Goal: Task Accomplishment & Management: Use online tool/utility

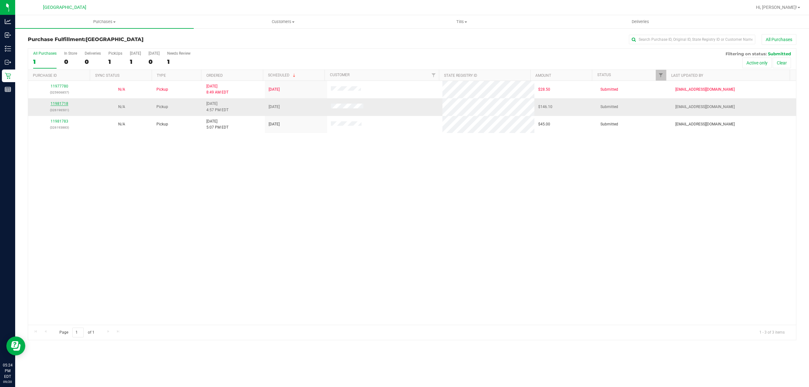
click at [64, 105] on link "11981718" at bounding box center [60, 103] width 18 height 4
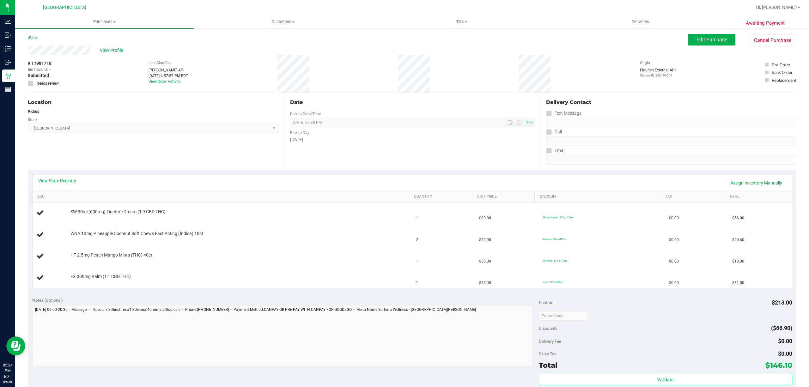
click at [45, 185] on div "View State Registry Assign Inventory Manually" at bounding box center [412, 183] width 748 height 11
click at [66, 179] on link "View State Registry" at bounding box center [57, 181] width 38 height 6
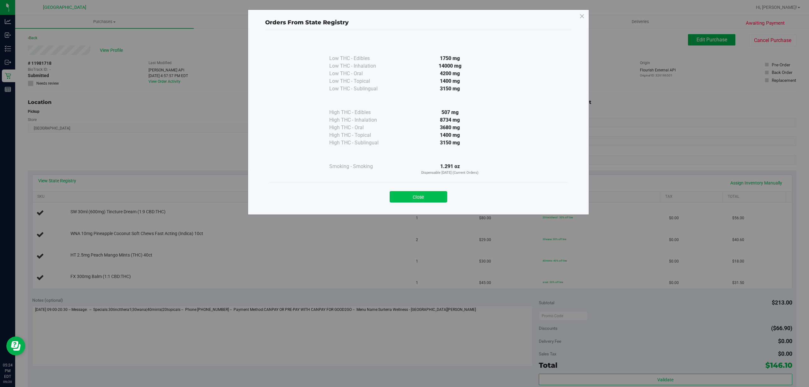
click at [418, 195] on button "Close" at bounding box center [419, 196] width 58 height 11
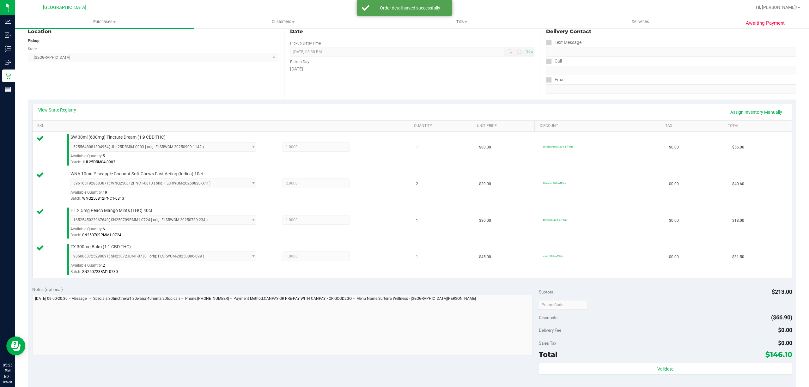
scroll to position [101, 0]
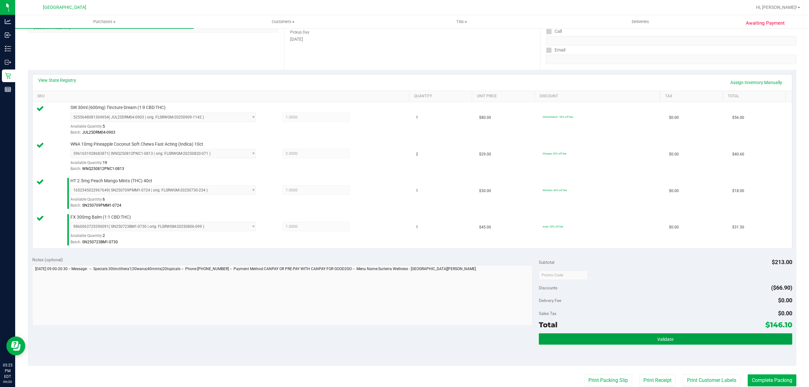
click at [648, 335] on button "Validate" at bounding box center [666, 339] width 254 height 11
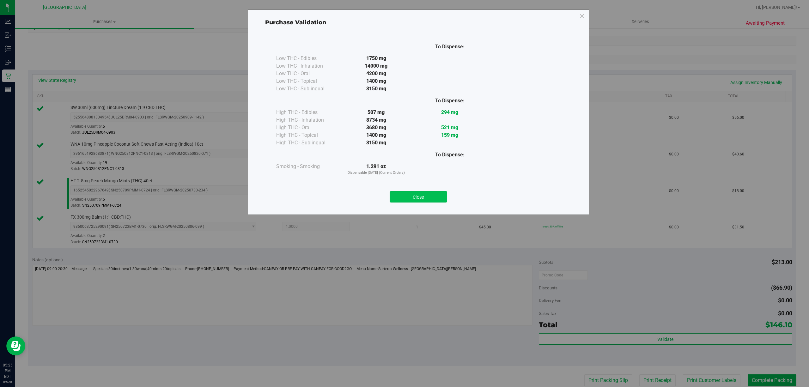
click at [420, 194] on button "Close" at bounding box center [419, 196] width 58 height 11
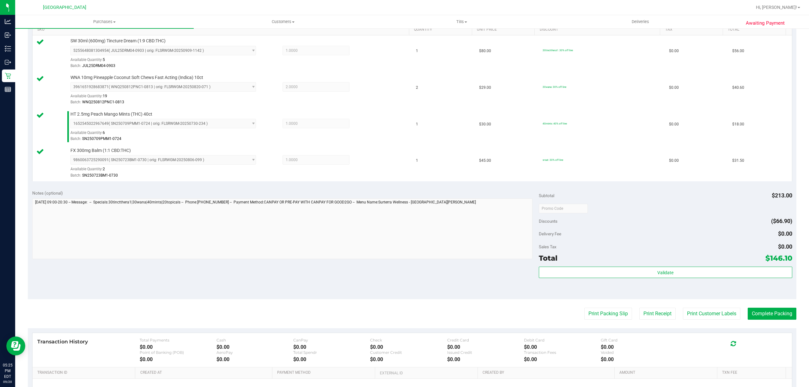
scroll to position [171, 0]
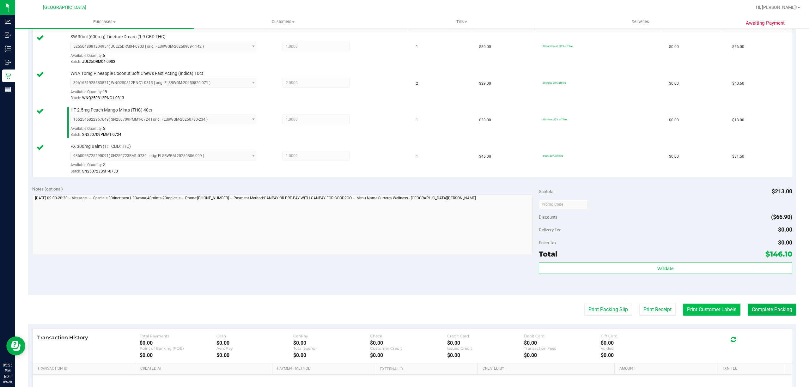
click at [706, 312] on button "Print Customer Labels" at bounding box center [712, 310] width 58 height 12
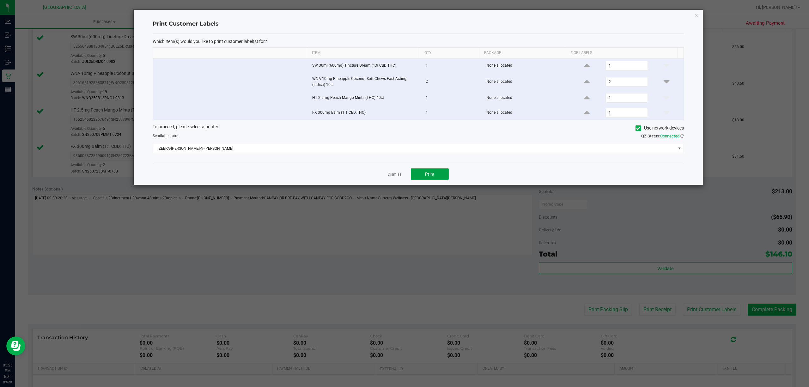
click at [429, 176] on span "Print" at bounding box center [429, 174] width 9 height 5
click at [393, 175] on link "Dismiss" at bounding box center [395, 174] width 14 height 5
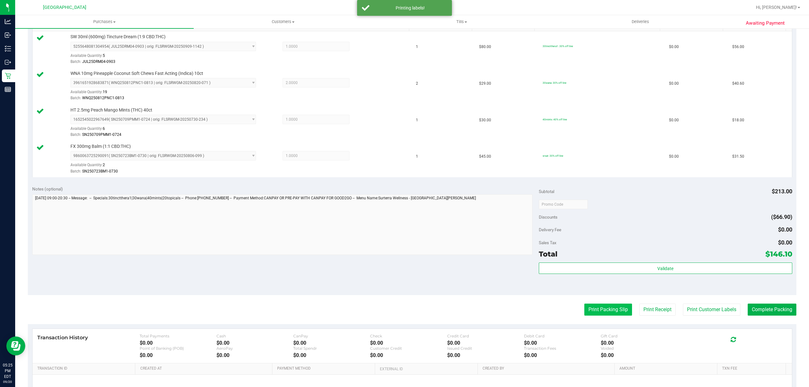
click at [592, 312] on button "Print Packing Slip" at bounding box center [609, 310] width 48 height 12
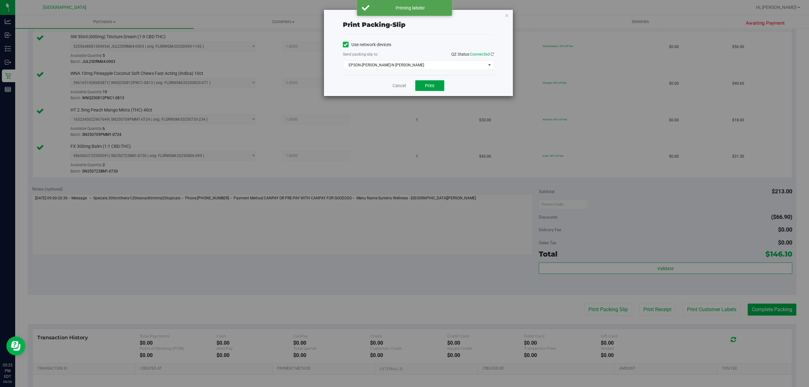
click at [424, 81] on button "Print" at bounding box center [429, 85] width 29 height 11
click at [396, 87] on link "Cancel" at bounding box center [399, 86] width 13 height 7
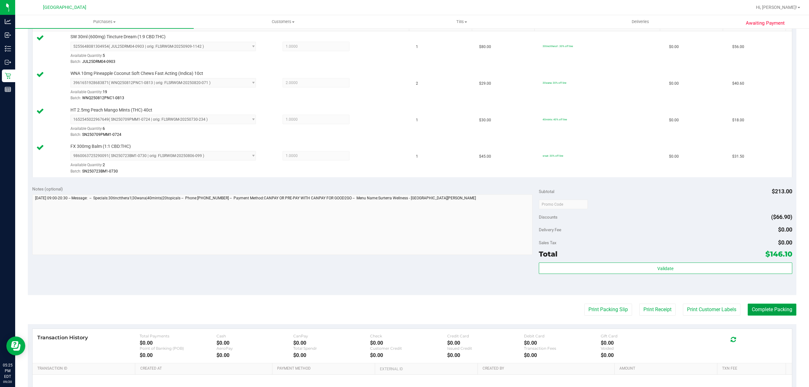
click at [756, 312] on button "Complete Packing" at bounding box center [772, 310] width 49 height 12
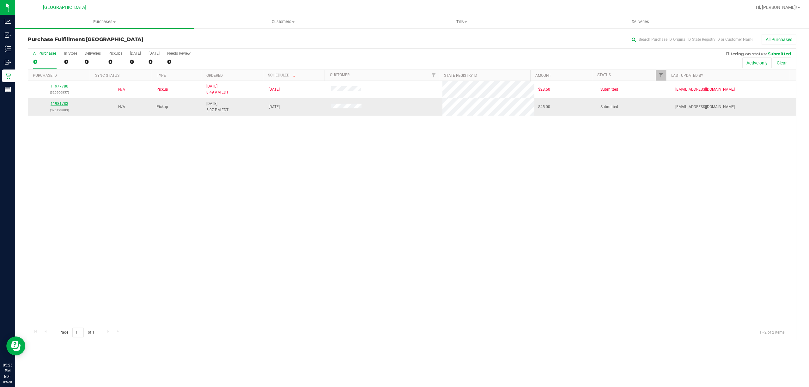
click at [61, 105] on link "11981783" at bounding box center [60, 103] width 18 height 4
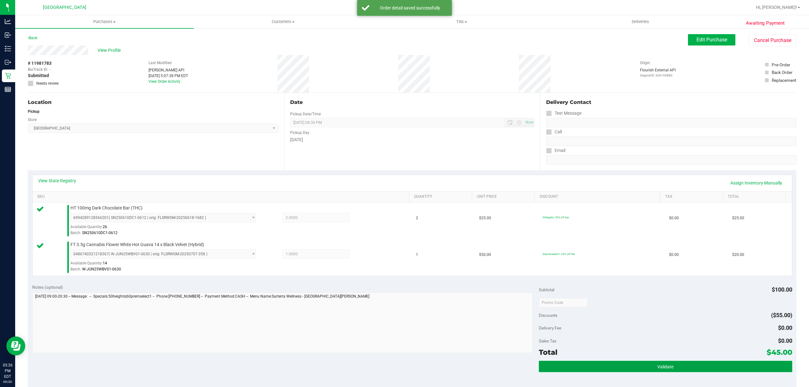
click at [601, 368] on button "Validate" at bounding box center [666, 366] width 254 height 11
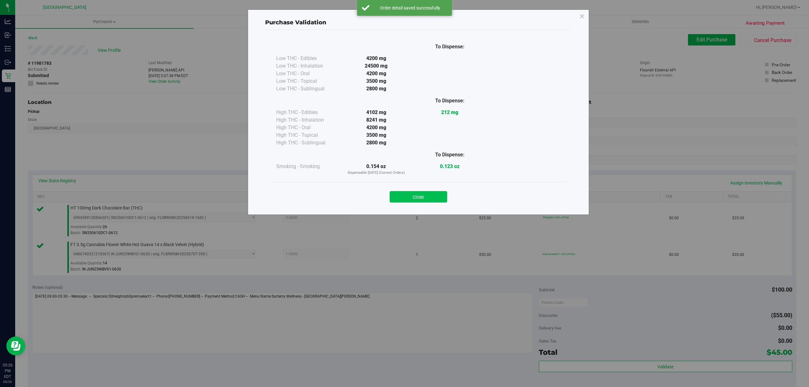
click at [410, 201] on button "Close" at bounding box center [419, 196] width 58 height 11
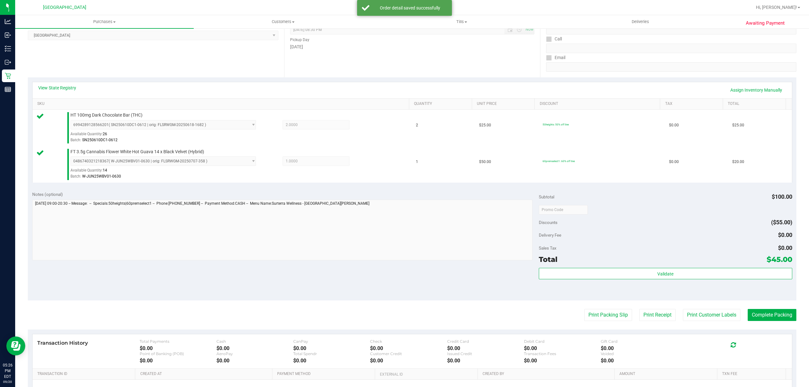
scroll to position [98, 0]
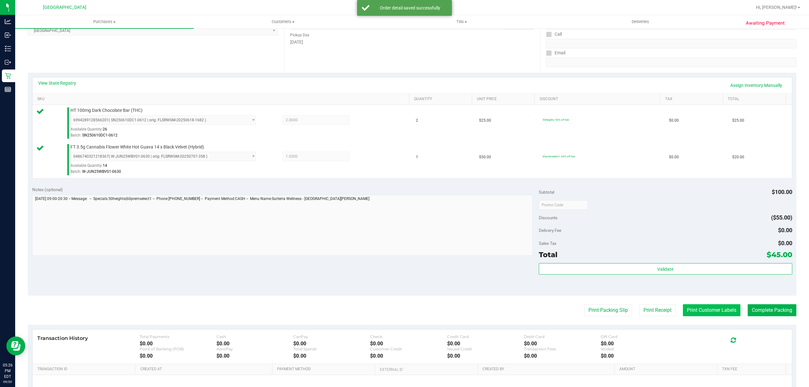
click at [706, 312] on button "Print Customer Labels" at bounding box center [712, 310] width 58 height 12
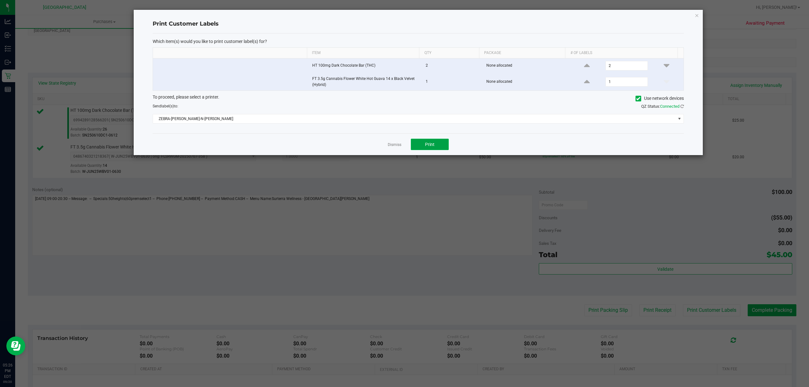
click at [441, 150] on button "Print" at bounding box center [430, 144] width 38 height 11
click at [390, 147] on link "Dismiss" at bounding box center [395, 144] width 14 height 5
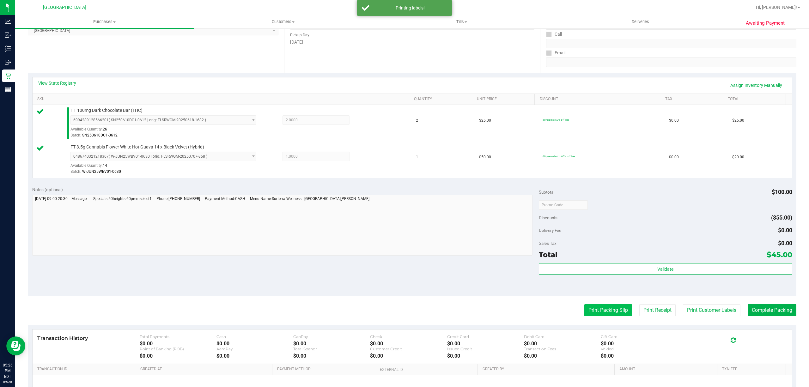
click at [587, 311] on button "Print Packing Slip" at bounding box center [609, 310] width 48 height 12
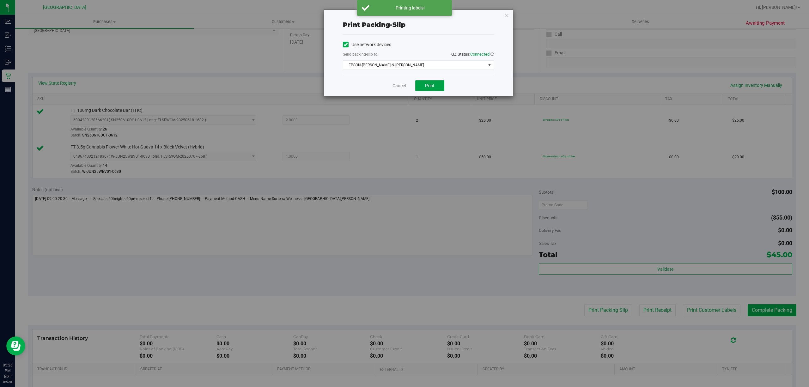
click at [428, 84] on span "Print" at bounding box center [429, 85] width 9 height 5
click at [396, 86] on link "Cancel" at bounding box center [399, 86] width 13 height 7
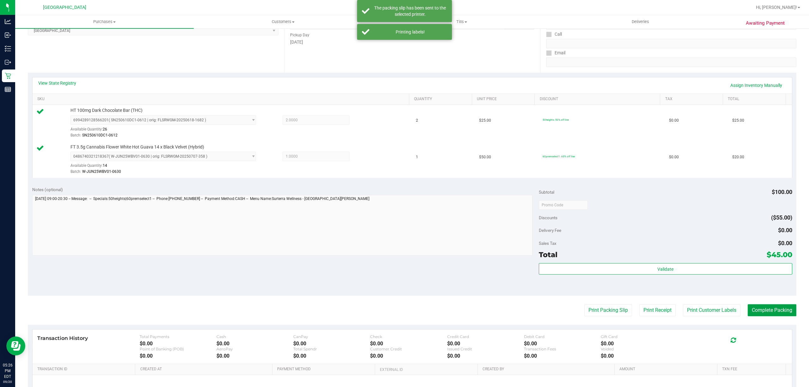
click at [764, 314] on button "Complete Packing" at bounding box center [772, 310] width 49 height 12
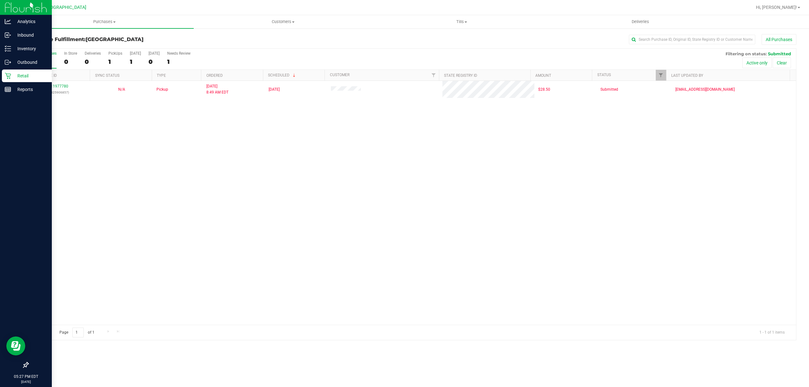
click at [8, 76] on icon at bounding box center [8, 76] width 6 height 6
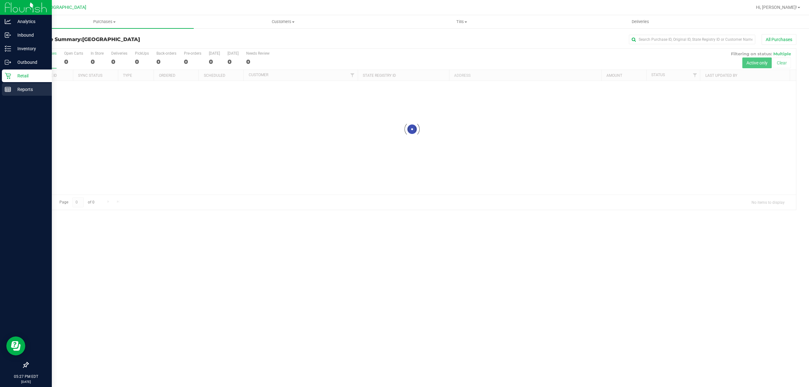
click at [35, 87] on p "Reports" at bounding box center [30, 90] width 38 height 8
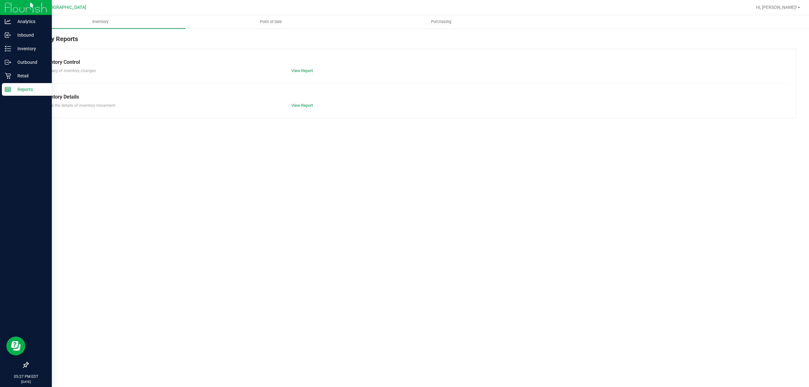
click at [266, 22] on span "Point of Sale" at bounding box center [270, 22] width 39 height 6
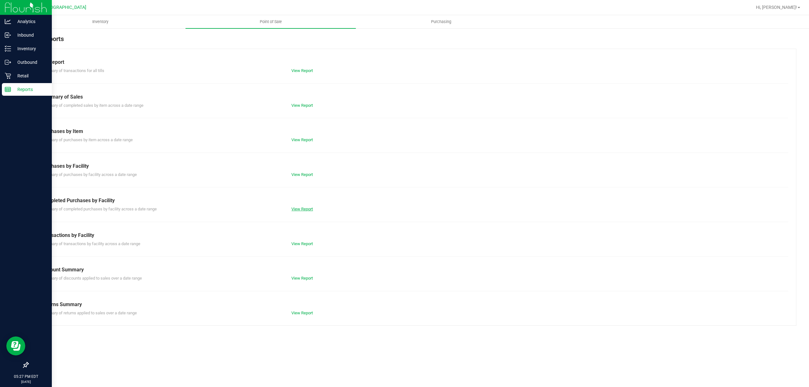
click at [298, 210] on link "View Report" at bounding box center [303, 209] width 22 height 5
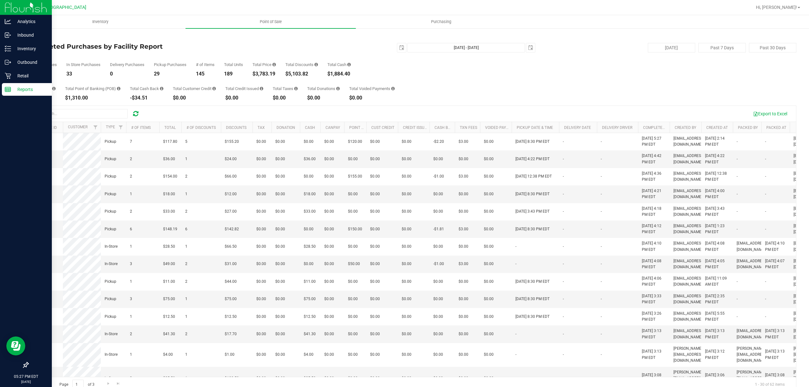
click at [392, 50] on div "2025-09-20 Sep 20, 2025 - Sep 20, 2025 2025-09-20" at bounding box center [410, 47] width 261 height 9
click at [399, 47] on span "select" at bounding box center [401, 47] width 5 height 5
click at [442, 100] on link "19" at bounding box center [444, 103] width 9 height 10
type input "2025-09-19"
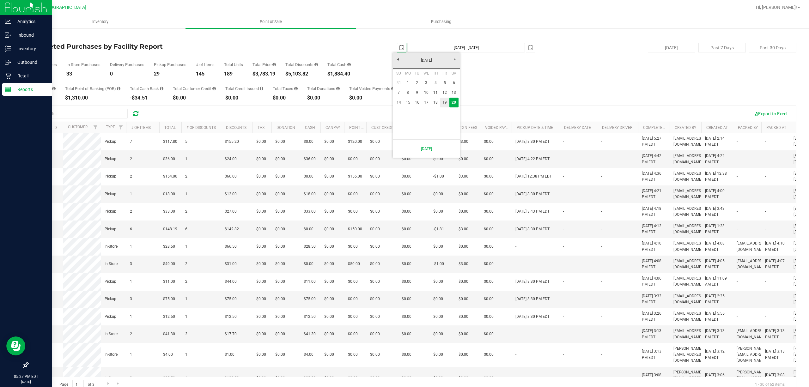
type input "Sep 19, 2025 - Sep 20, 2025"
click at [102, 113] on input "text" at bounding box center [80, 113] width 95 height 9
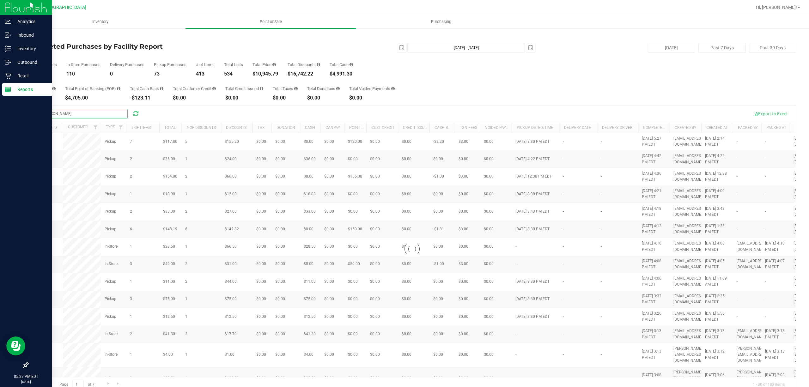
type input "leon"
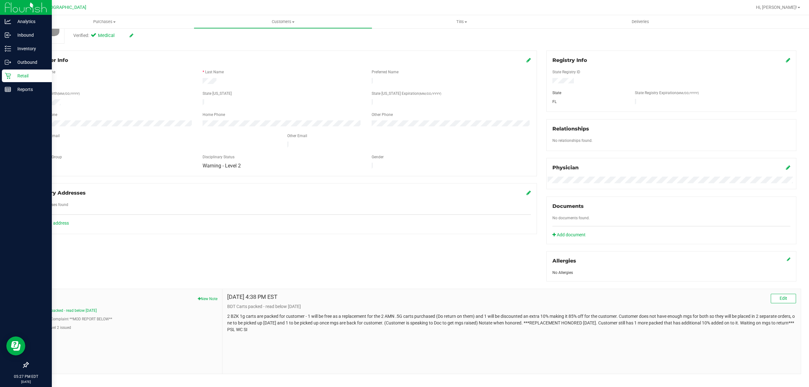
scroll to position [71, 0]
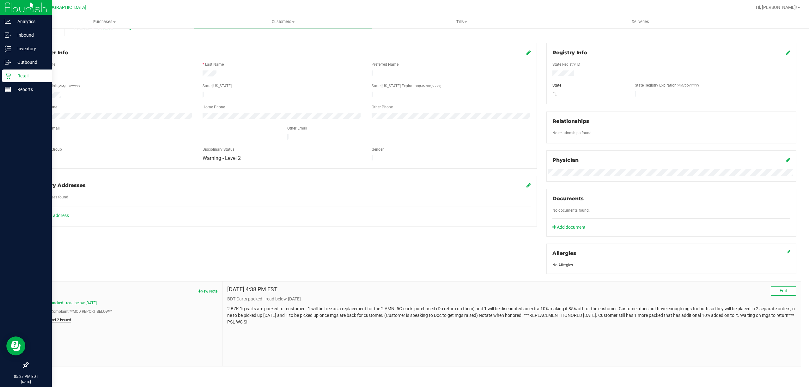
click at [62, 319] on button "Warning level 2 issued" at bounding box center [52, 320] width 38 height 6
click at [88, 312] on button "Customer Complaint **MOD REPORT BELOW**" at bounding box center [72, 312] width 79 height 6
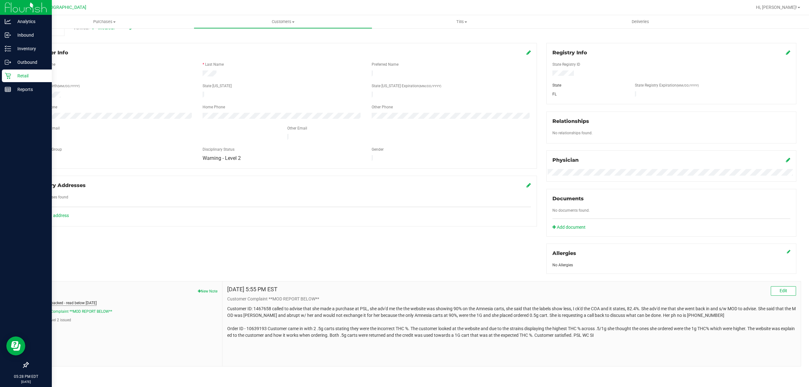
click at [78, 305] on button "BDT Carts packed - read below 1/23/25" at bounding box center [65, 303] width 64 height 6
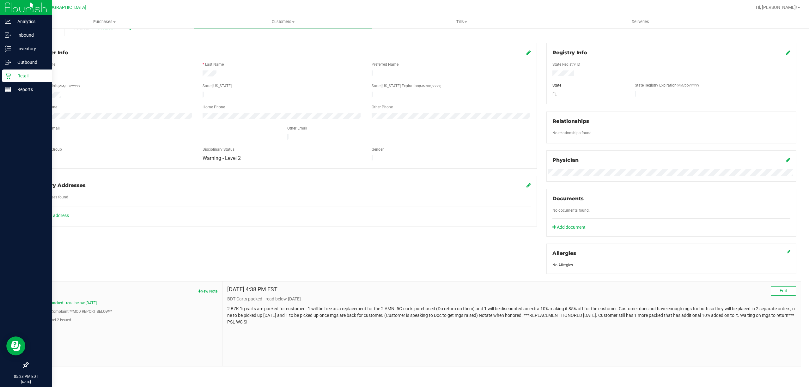
scroll to position [0, 0]
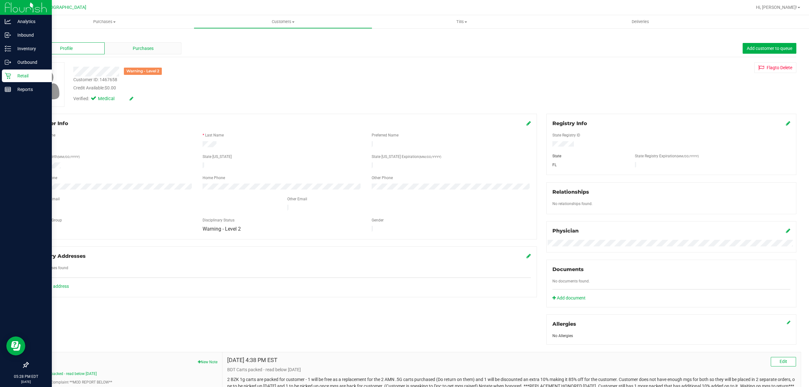
click at [143, 50] on span "Purchases" at bounding box center [143, 48] width 21 height 7
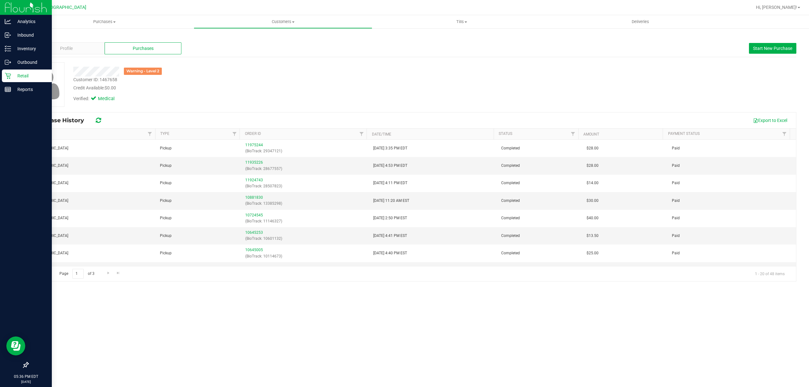
click at [8, 74] on icon at bounding box center [8, 76] width 6 height 6
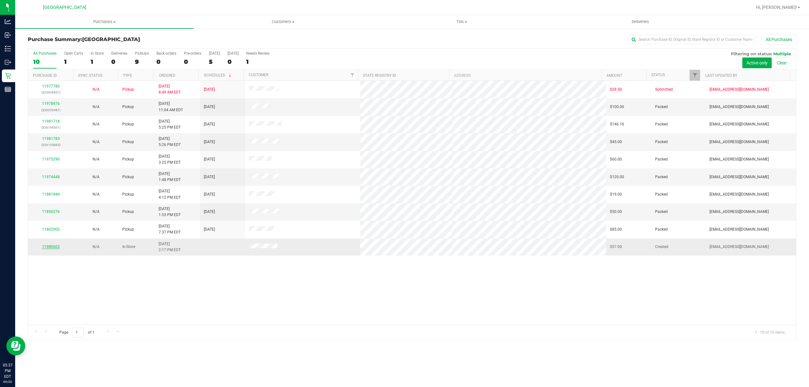
click at [54, 247] on link "11980603" at bounding box center [51, 247] width 18 height 4
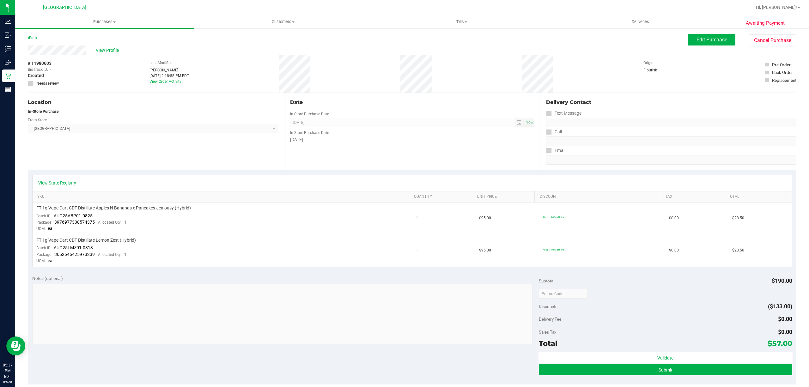
click at [105, 46] on div "View Profile" at bounding box center [358, 50] width 661 height 9
click at [105, 49] on span "View Profile" at bounding box center [108, 50] width 25 height 7
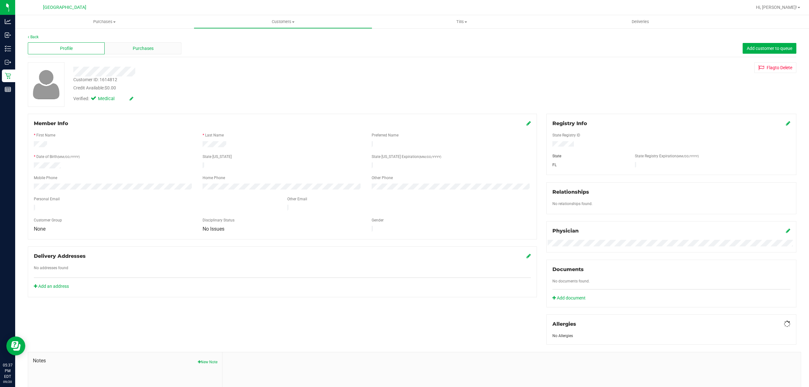
click at [126, 47] on div "Purchases" at bounding box center [143, 48] width 77 height 12
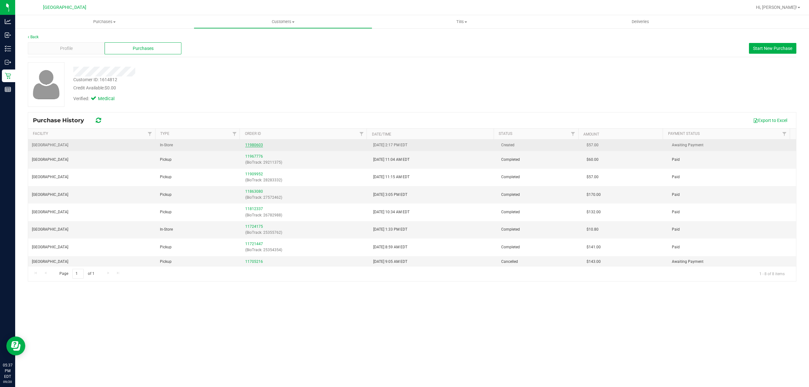
click at [249, 145] on link "11980603" at bounding box center [254, 145] width 18 height 4
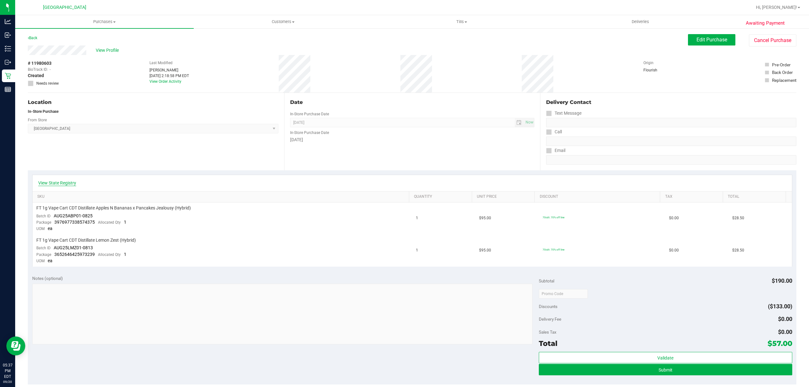
click at [65, 181] on link "View State Registry" at bounding box center [57, 183] width 38 height 6
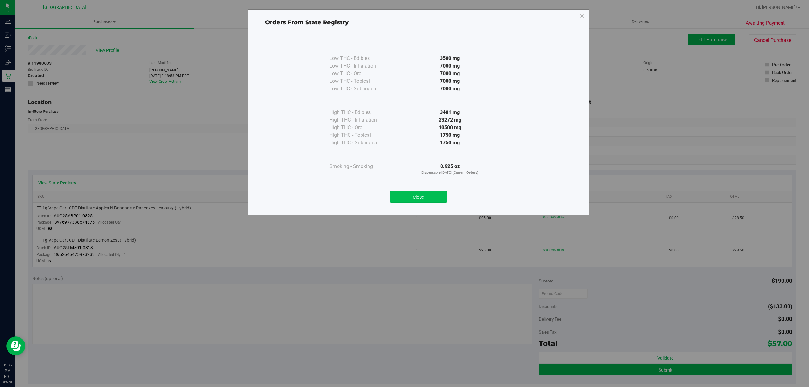
click at [419, 196] on button "Close" at bounding box center [419, 196] width 58 height 11
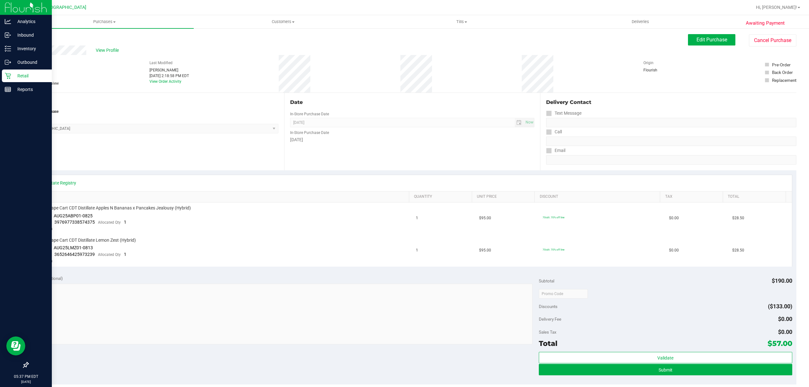
click at [6, 7] on img at bounding box center [26, 7] width 42 height 15
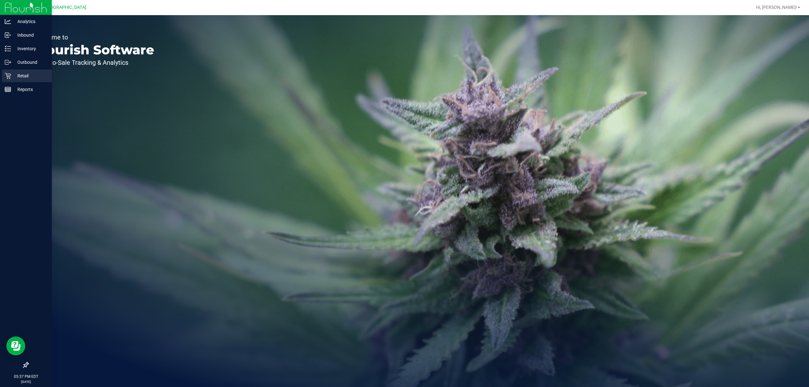
click at [15, 76] on p "Retail" at bounding box center [30, 76] width 38 height 8
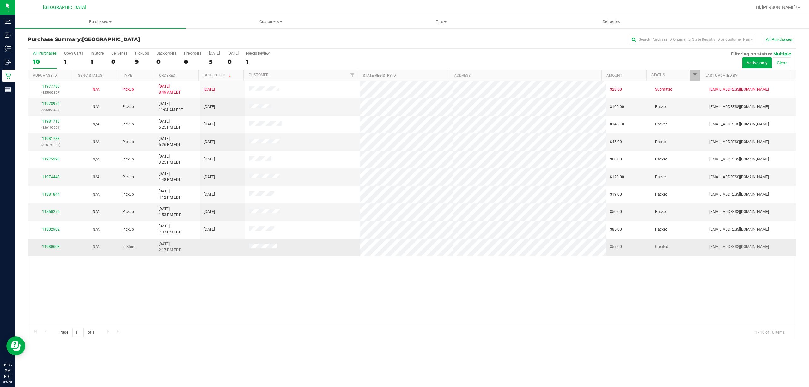
click at [69, 252] on td "11980603" at bounding box center [50, 247] width 45 height 17
click at [56, 248] on link "11980603" at bounding box center [51, 247] width 18 height 4
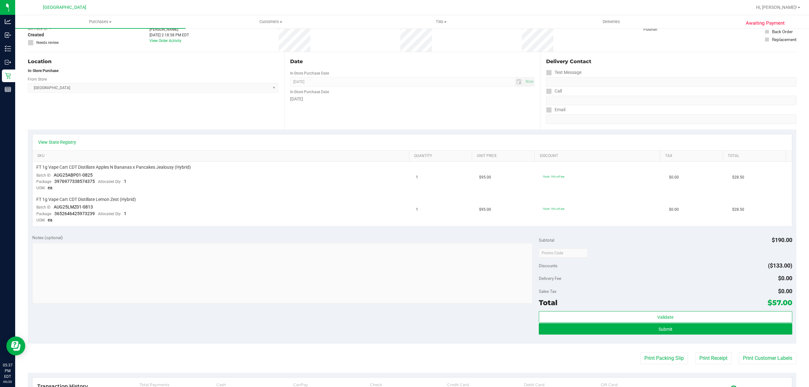
scroll to position [40, 0]
click at [572, 331] on button "Submit" at bounding box center [666, 329] width 254 height 11
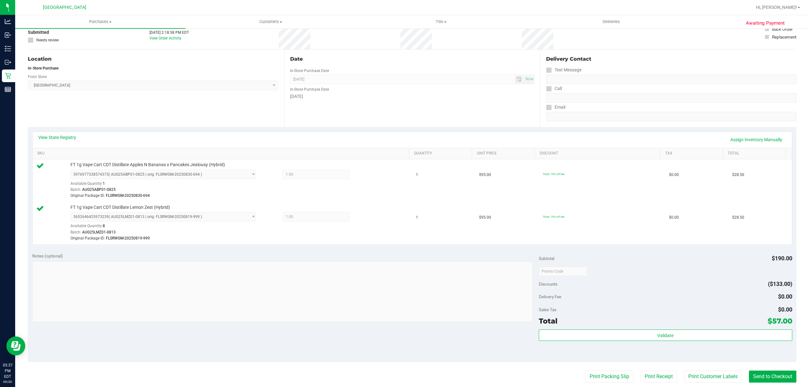
scroll to position [51, 0]
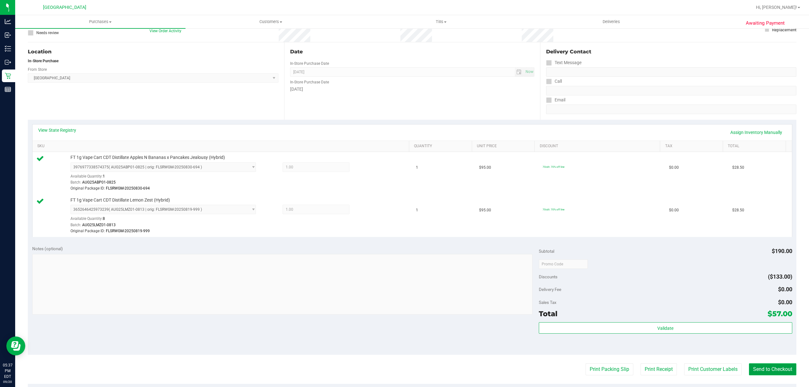
click at [755, 370] on button "Send to Checkout" at bounding box center [772, 370] width 47 height 12
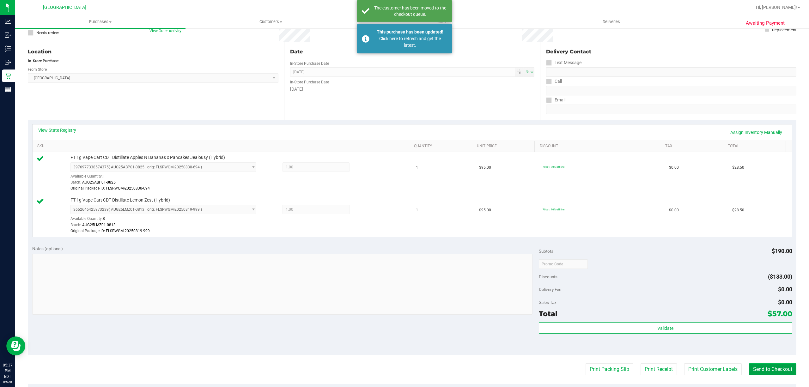
scroll to position [0, 0]
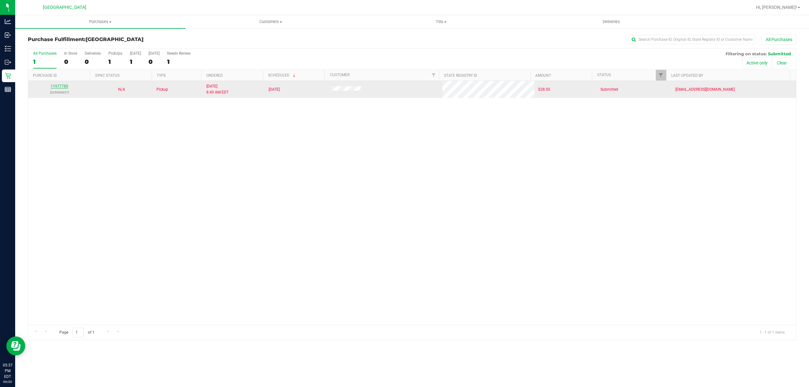
click at [54, 87] on link "11977780" at bounding box center [60, 86] width 18 height 4
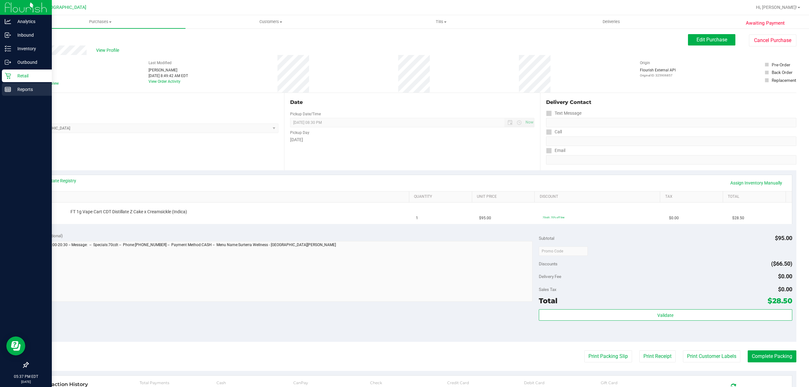
click at [8, 89] on line at bounding box center [8, 89] width 6 height 0
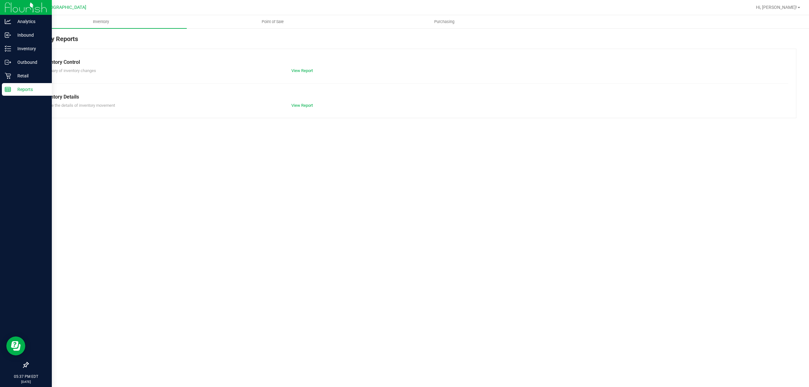
click at [9, 78] on icon at bounding box center [8, 76] width 6 height 6
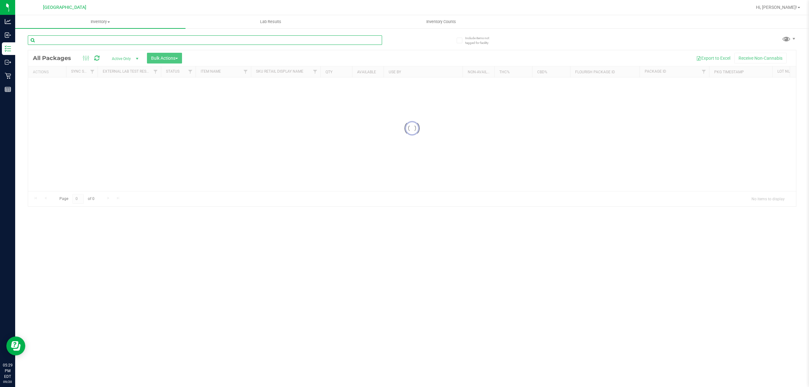
click at [139, 38] on input "text" at bounding box center [205, 39] width 354 height 9
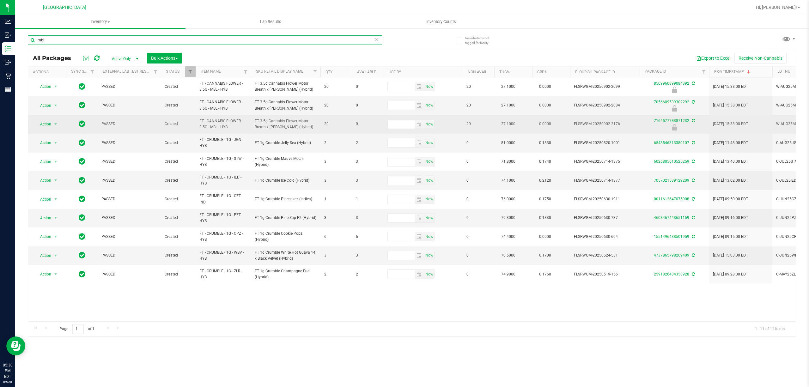
type input "mbl"
click at [46, 124] on span "Action" at bounding box center [42, 124] width 17 height 9
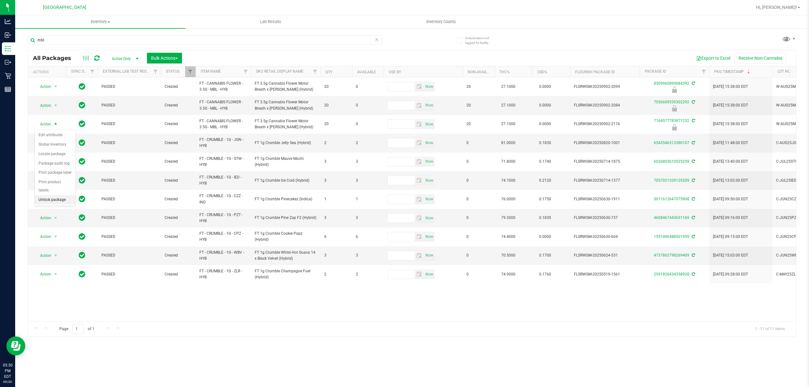
click at [44, 203] on li "Unlock package" at bounding box center [55, 199] width 41 height 9
